Goal: Complete application form

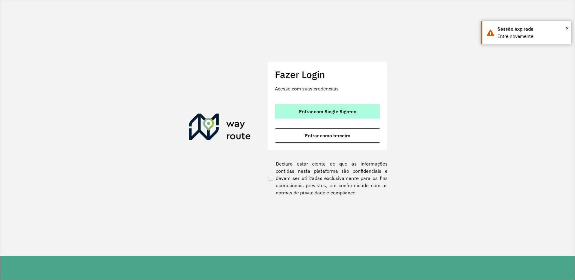
click at [317, 112] on span "Entrar com Single Sign-on" at bounding box center [327, 111] width 57 height 5
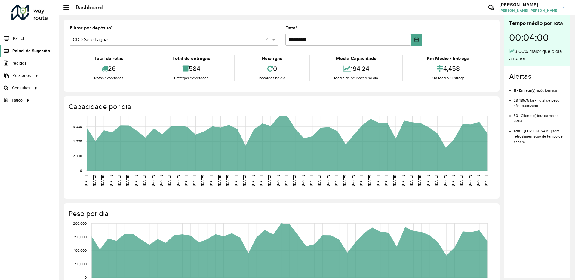
click at [30, 48] on span "Painel de Sugestão" at bounding box center [31, 51] width 38 height 6
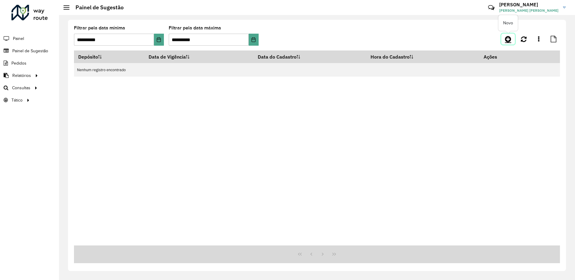
click at [507, 35] on link at bounding box center [508, 39] width 14 height 11
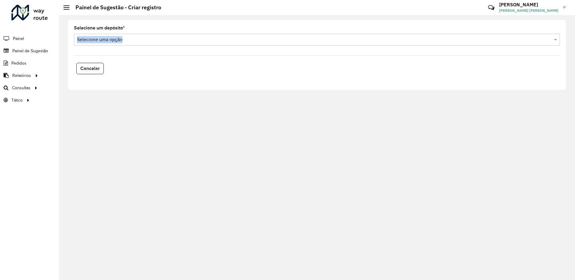
drag, startPoint x: 333, startPoint y: 34, endPoint x: 326, endPoint y: 38, distance: 7.8
click at [329, 37] on div "Selecione um depósito * Selecione uma opção" at bounding box center [317, 36] width 486 height 20
click at [315, 40] on input "text" at bounding box center [311, 39] width 468 height 7
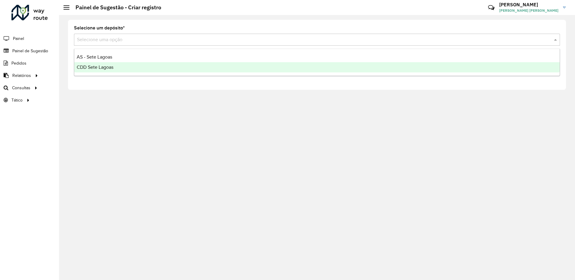
click at [111, 70] on div "CDD Sete Lagoas" at bounding box center [316, 67] width 485 height 10
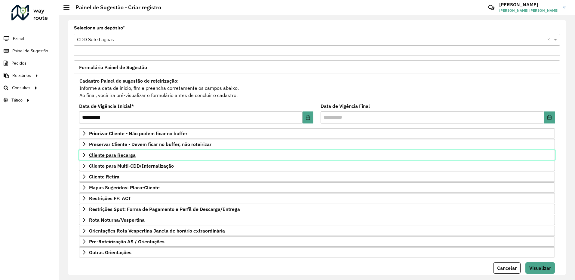
click at [80, 157] on link "Cliente para Recarga" at bounding box center [317, 155] width 476 height 10
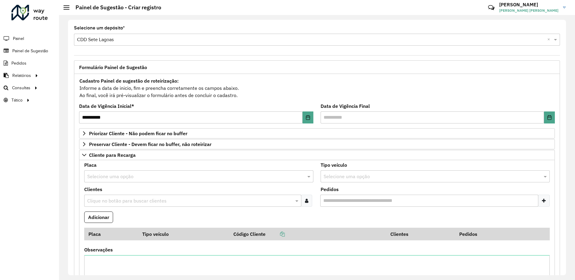
click at [127, 171] on div "Selecione uma opção" at bounding box center [198, 176] width 229 height 12
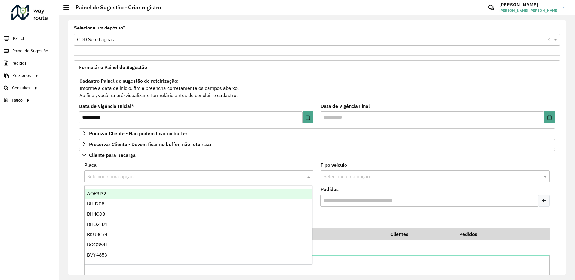
click at [128, 173] on input "text" at bounding box center [192, 176] width 211 height 7
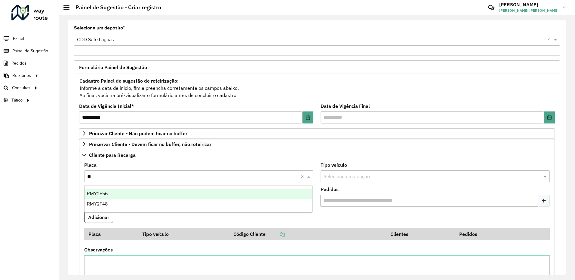
type input "*"
type input "***"
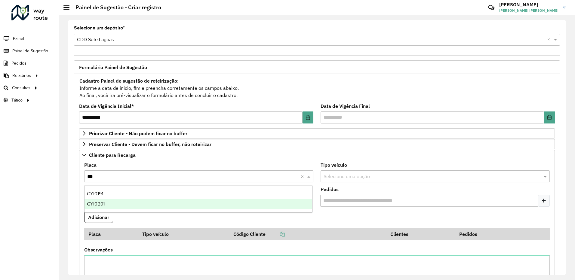
click at [117, 205] on div "GYI0B91" at bounding box center [198, 204] width 228 height 10
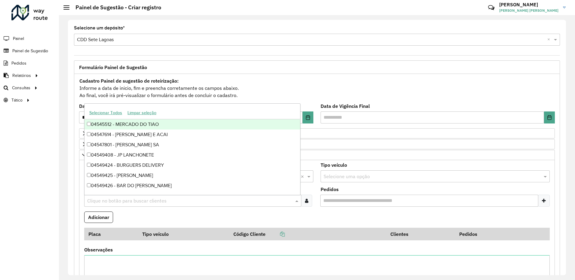
click at [121, 198] on input "text" at bounding box center [190, 201] width 208 height 7
type input "***"
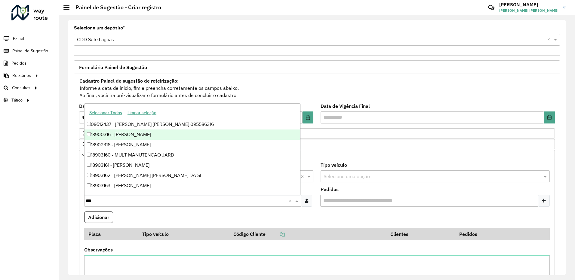
click at [86, 135] on div "18900316 - [PERSON_NAME]" at bounding box center [192, 135] width 216 height 10
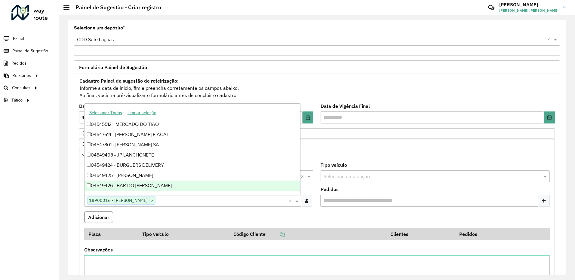
click at [103, 218] on button "Adicionar" at bounding box center [98, 217] width 29 height 11
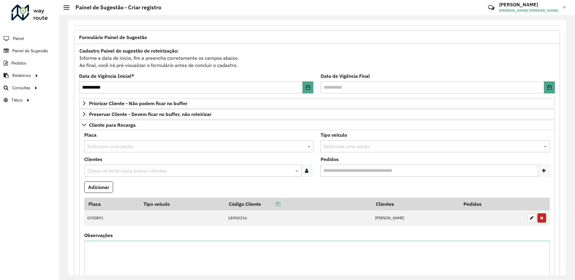
scroll to position [120, 0]
